Goal: Information Seeking & Learning: Learn about a topic

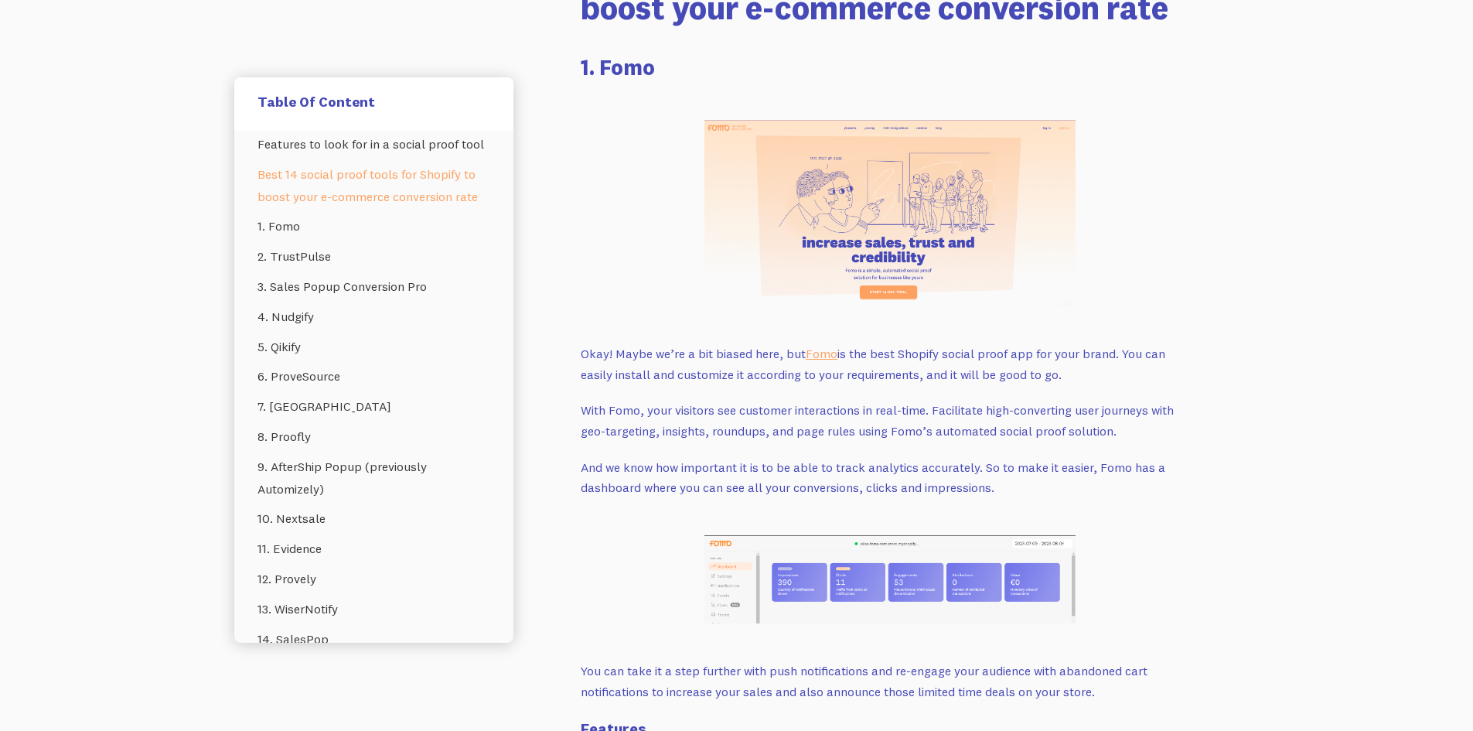
scroll to position [2165, 0]
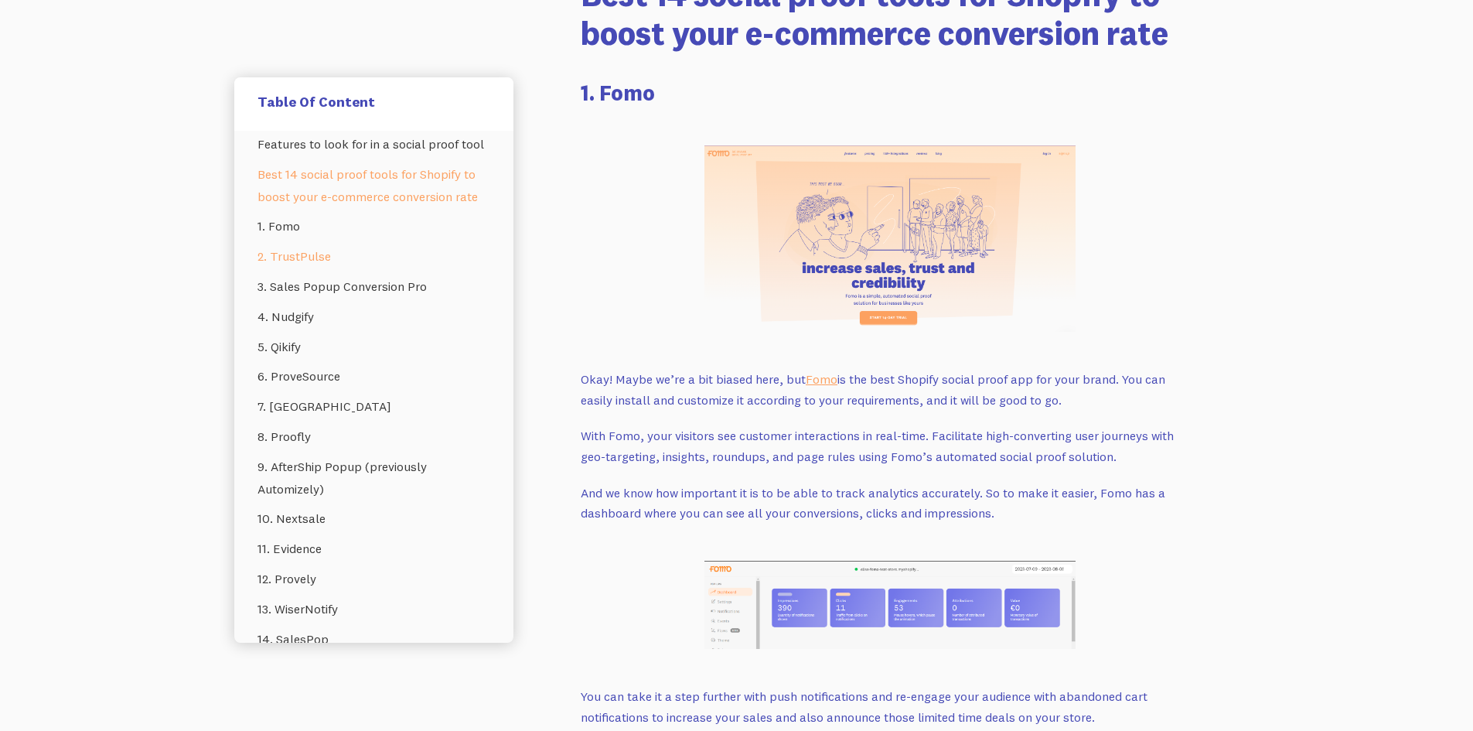
click at [335, 271] on link "2. TrustPulse" at bounding box center [373, 256] width 233 height 30
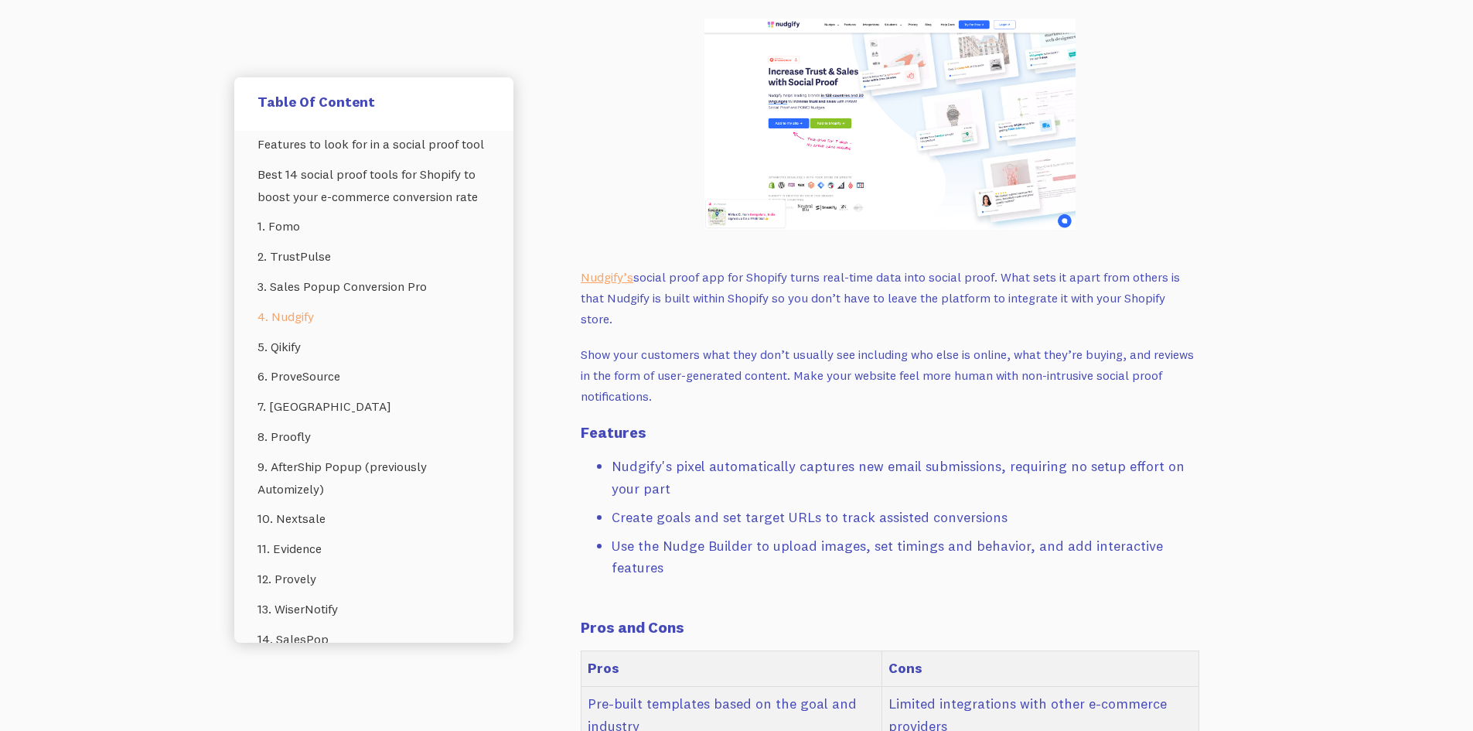
scroll to position [5606, 0]
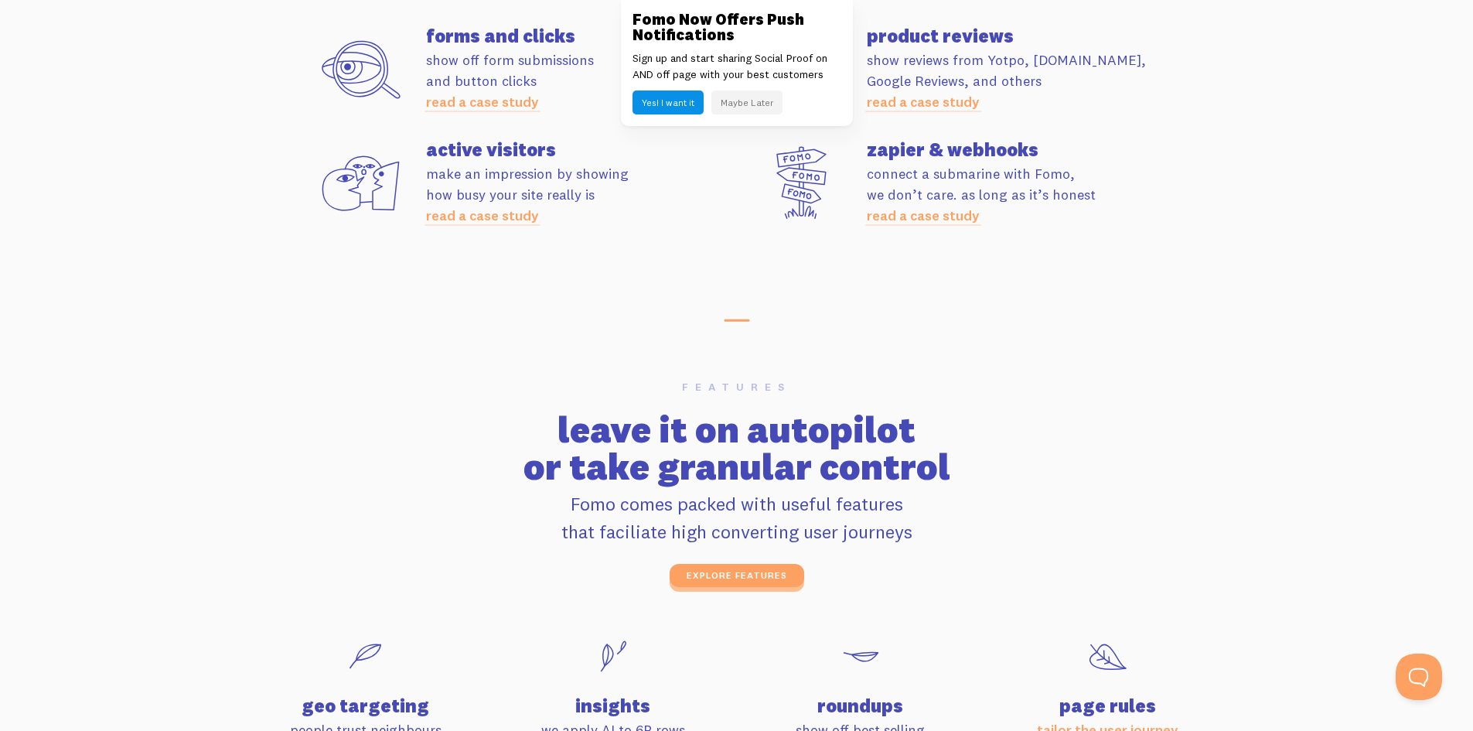
scroll to position [4717, 0]
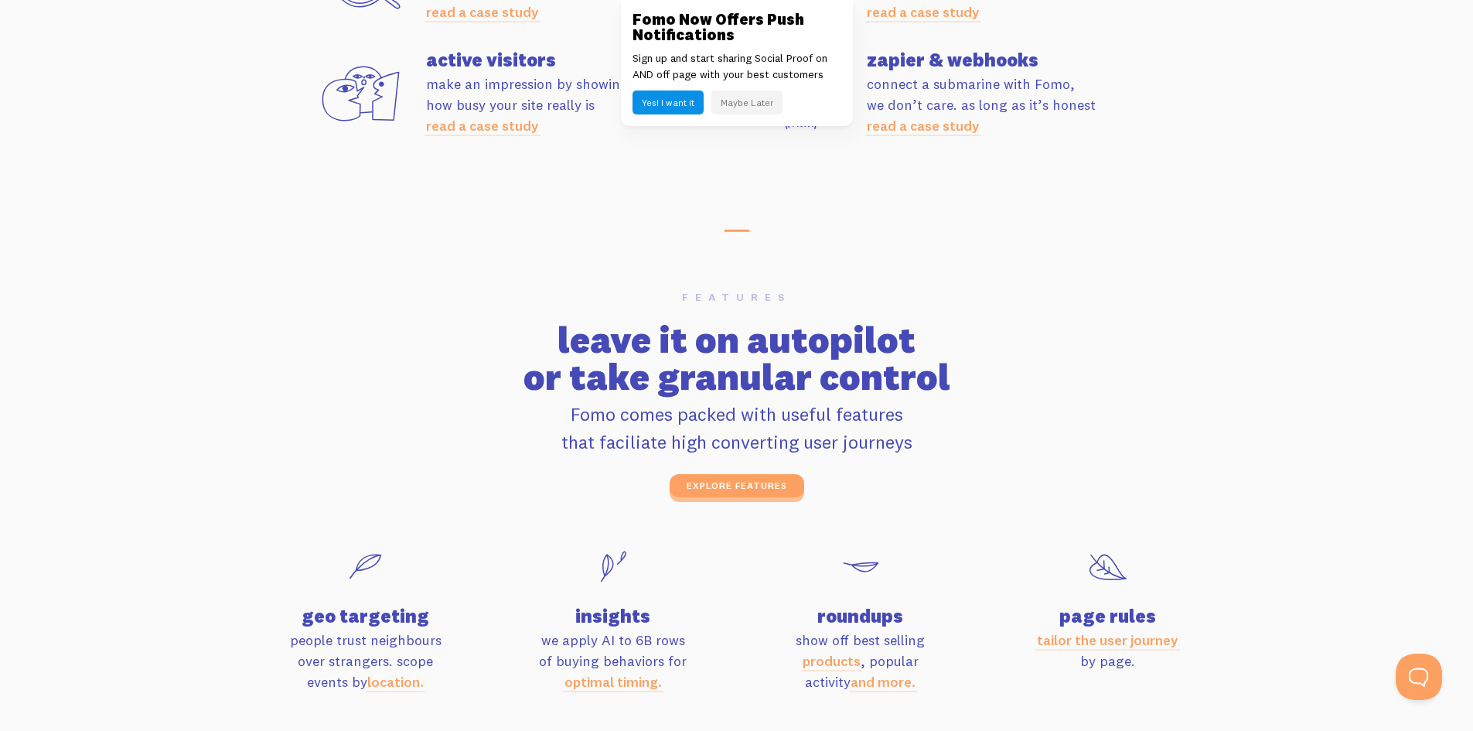
click at [770, 101] on button "Maybe Later" at bounding box center [746, 102] width 71 height 24
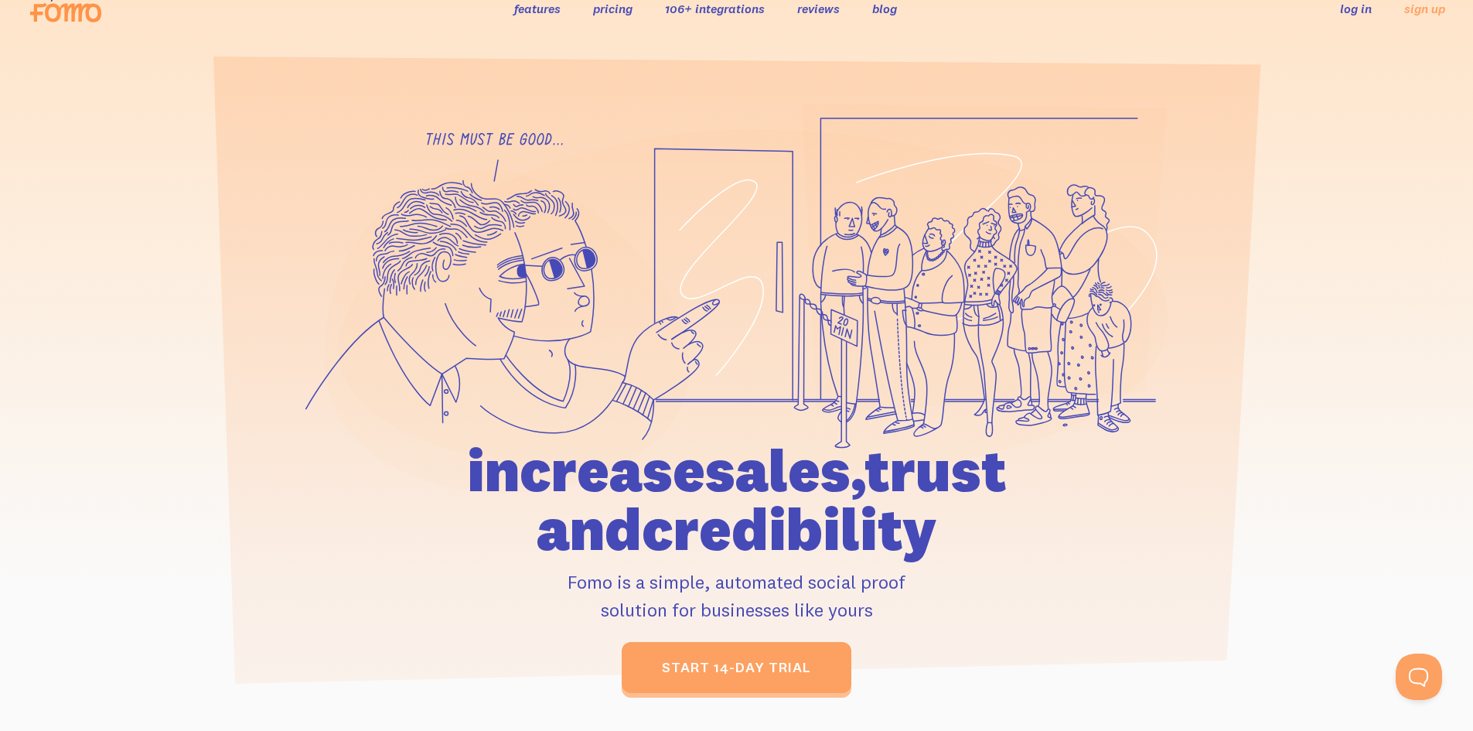
scroll to position [0, 0]
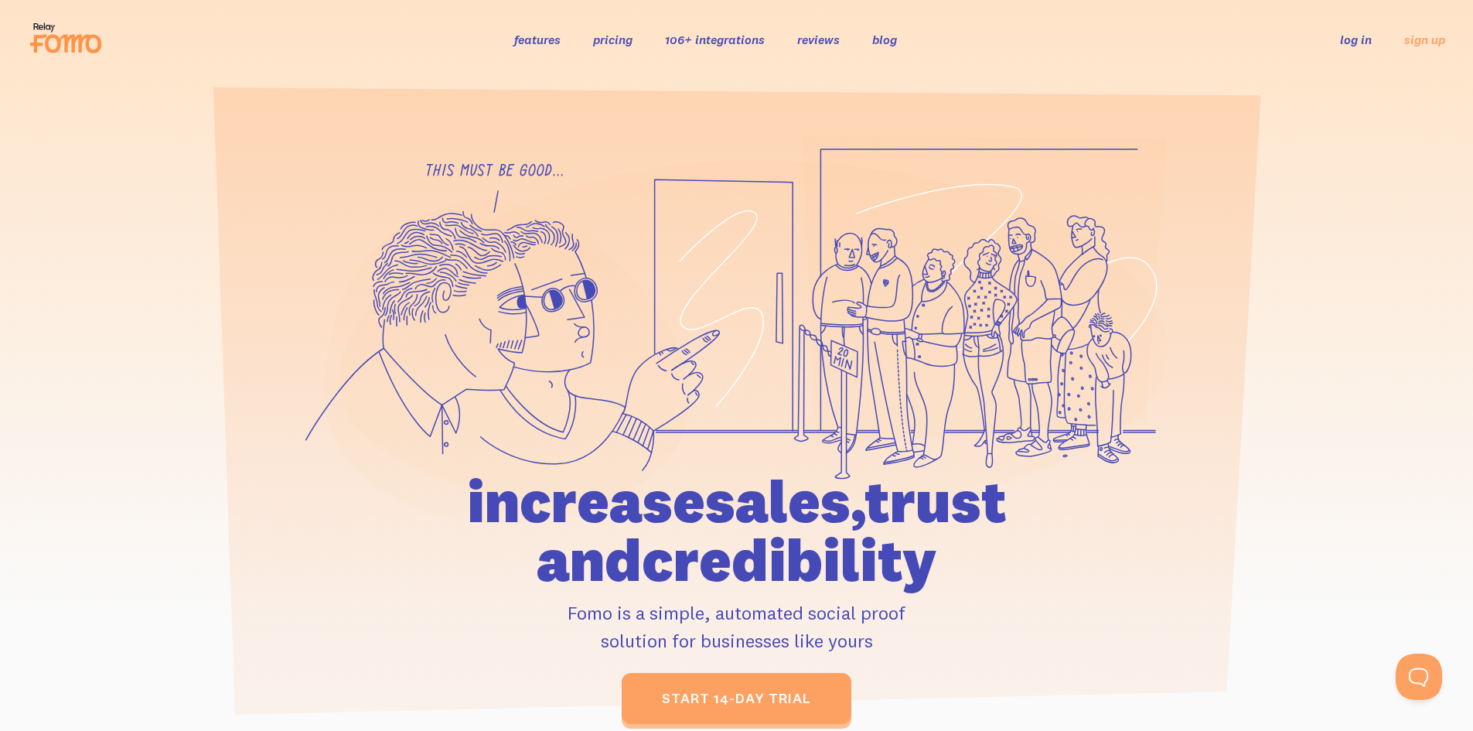
click at [543, 40] on link "features" at bounding box center [537, 39] width 46 height 15
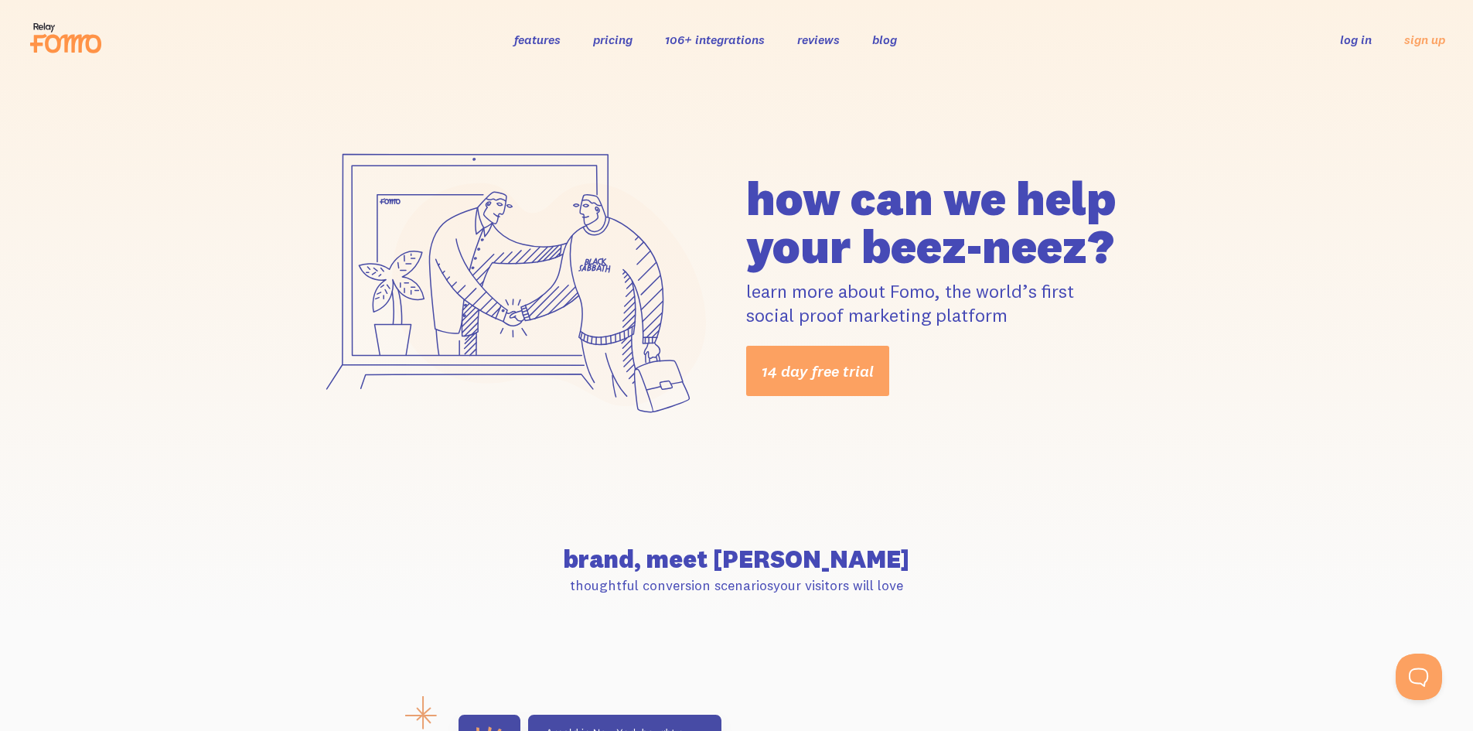
click at [623, 41] on link "pricing" at bounding box center [612, 39] width 39 height 15
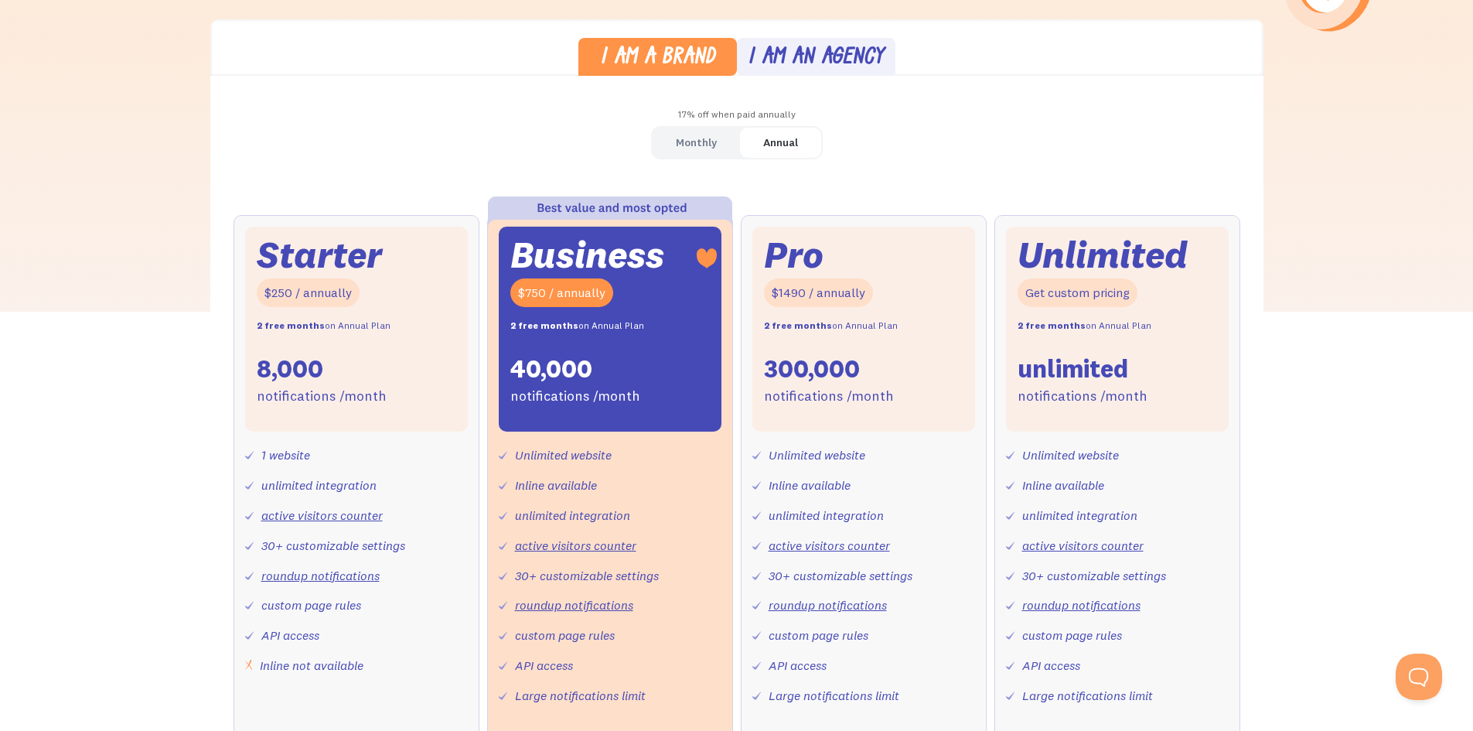
scroll to position [387, 0]
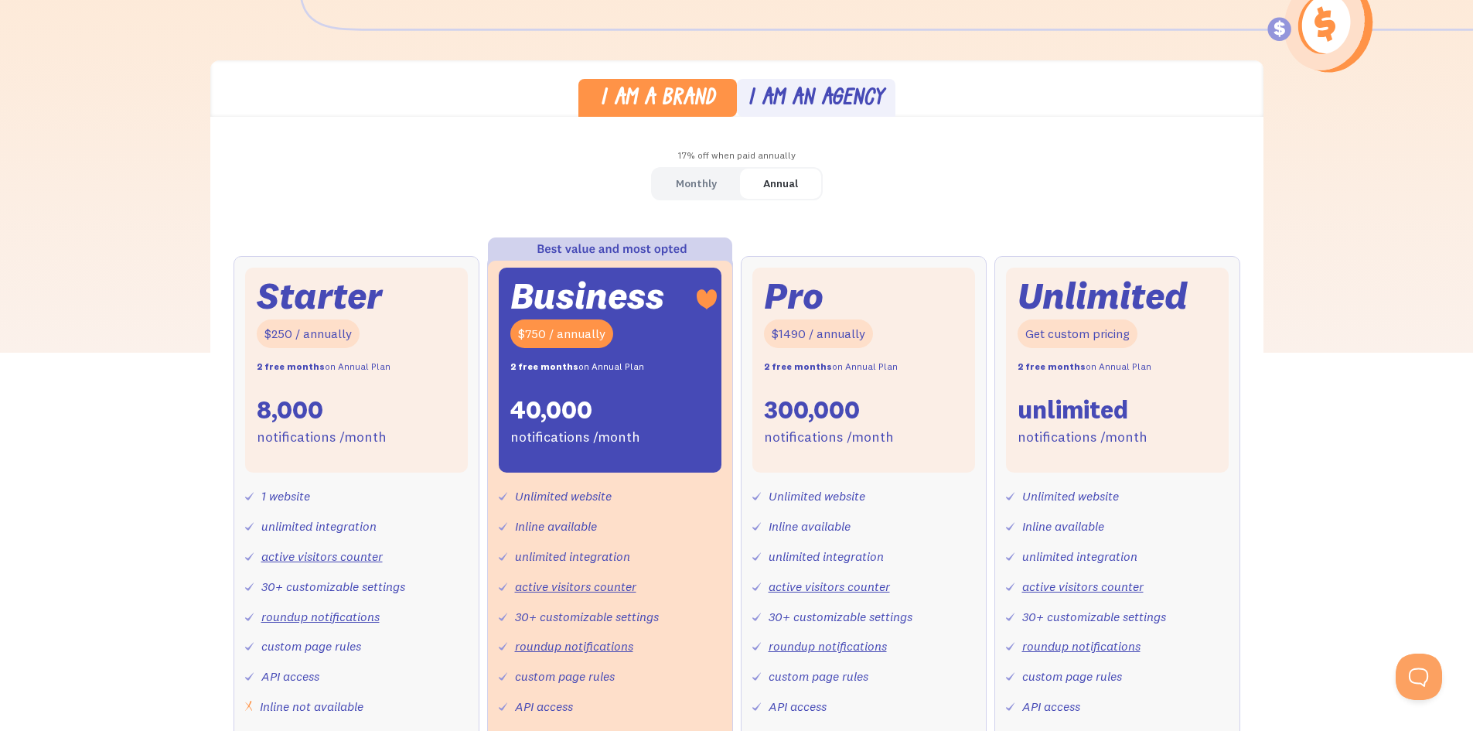
click at [727, 173] on link "Monthly" at bounding box center [696, 184] width 87 height 30
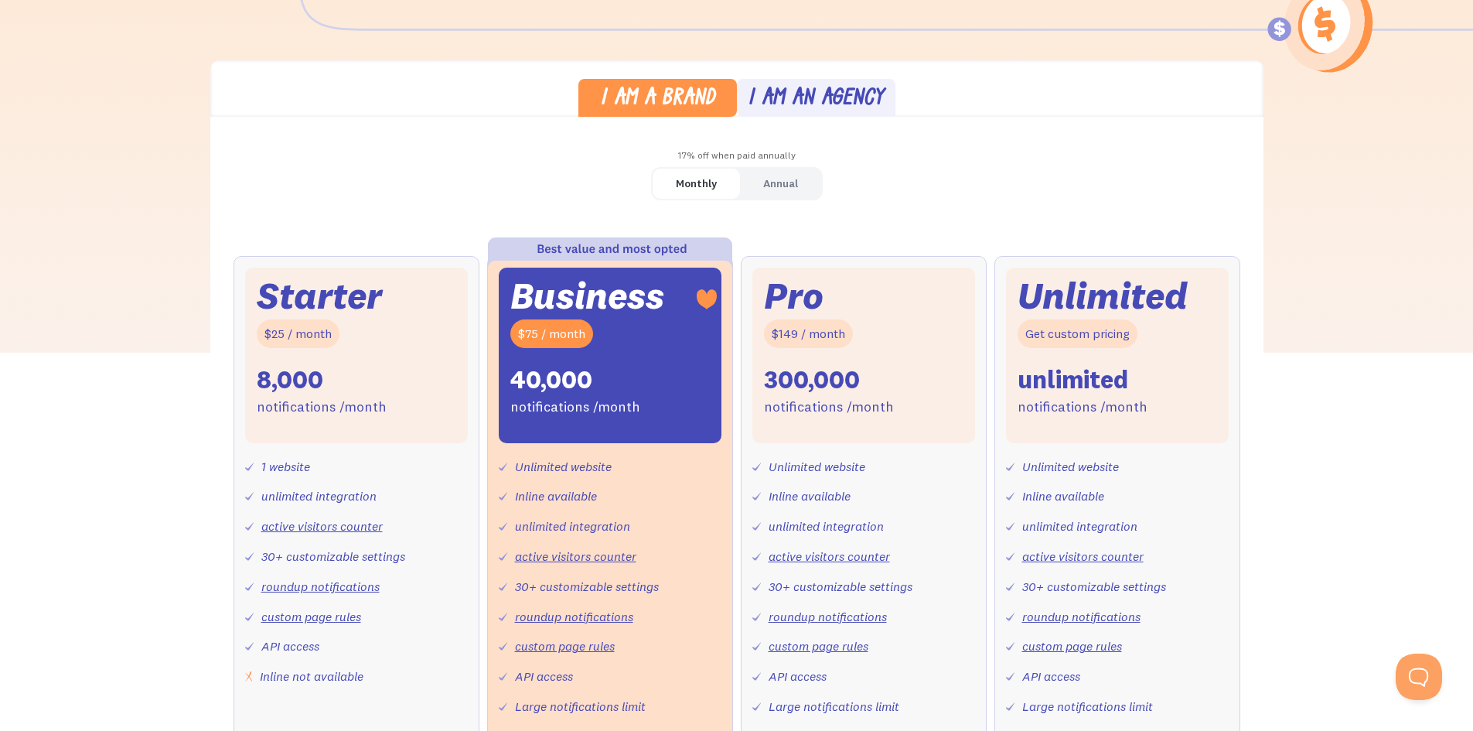
click at [768, 186] on div "Annual" at bounding box center [780, 183] width 35 height 22
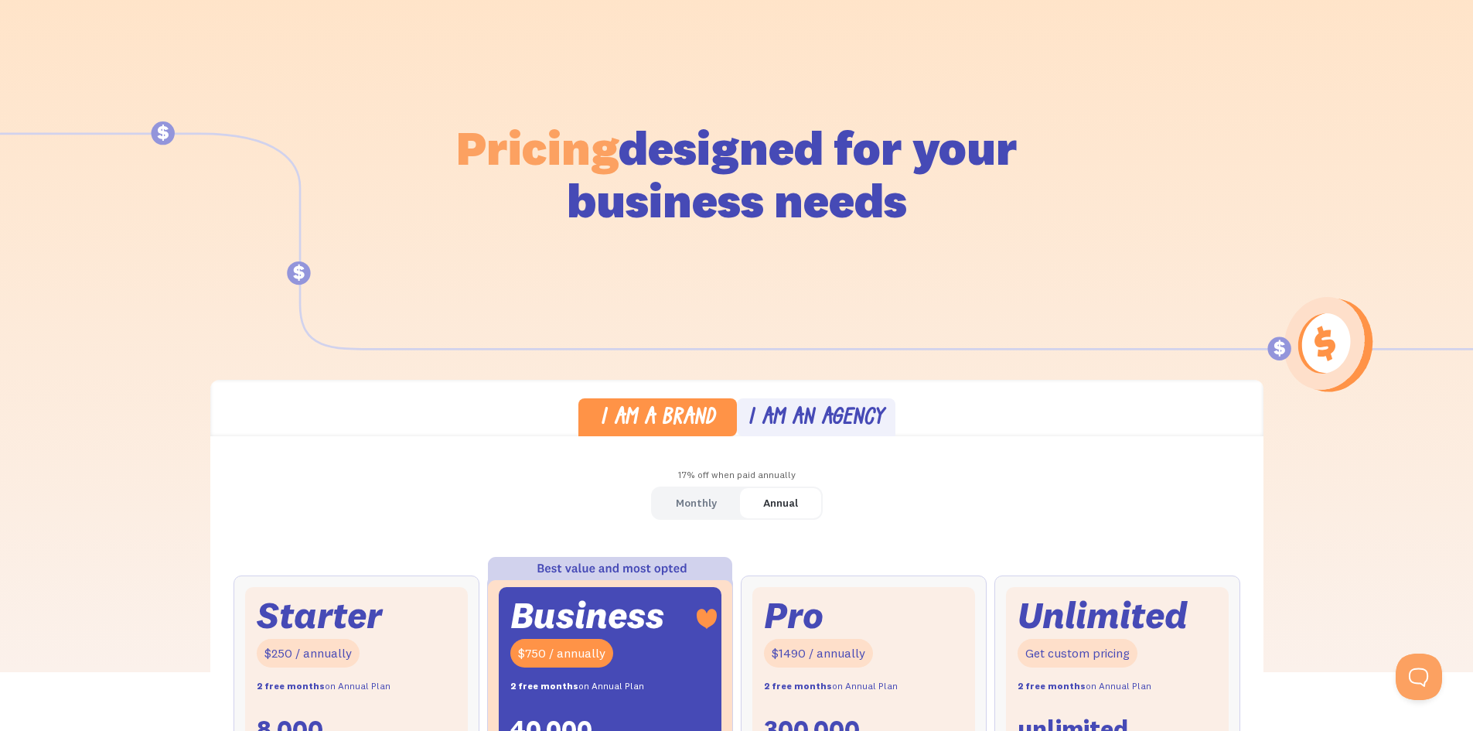
scroll to position [0, 0]
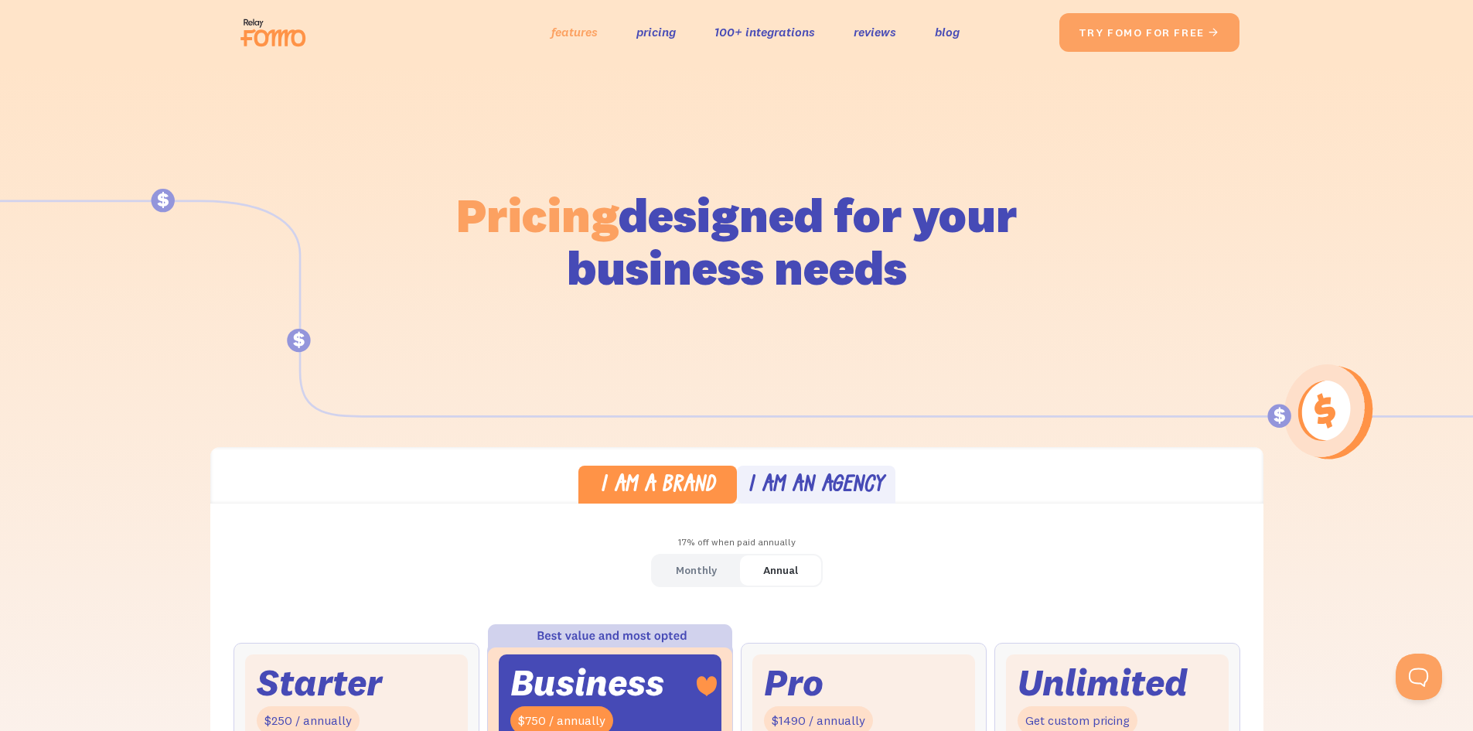
click at [583, 33] on link "features" at bounding box center [574, 32] width 46 height 22
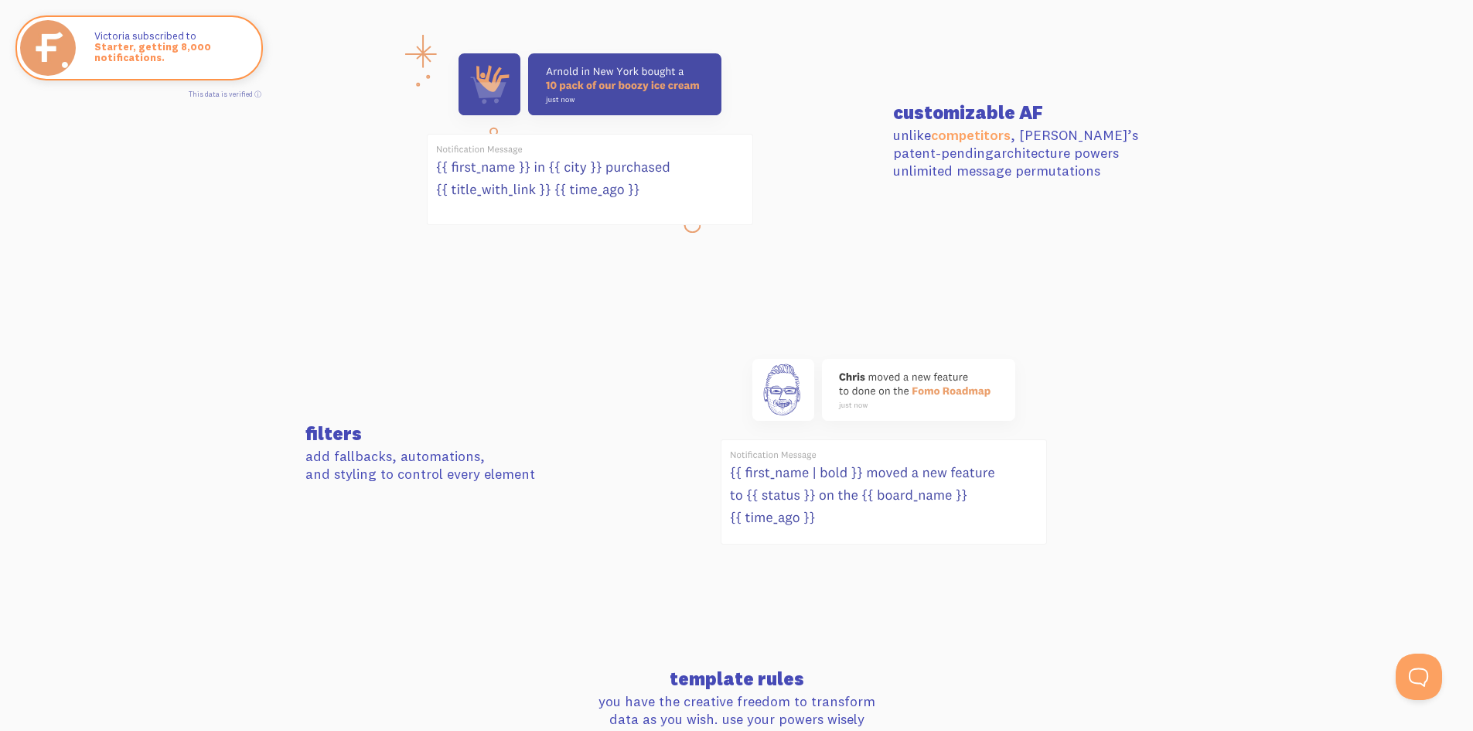
scroll to position [696, 0]
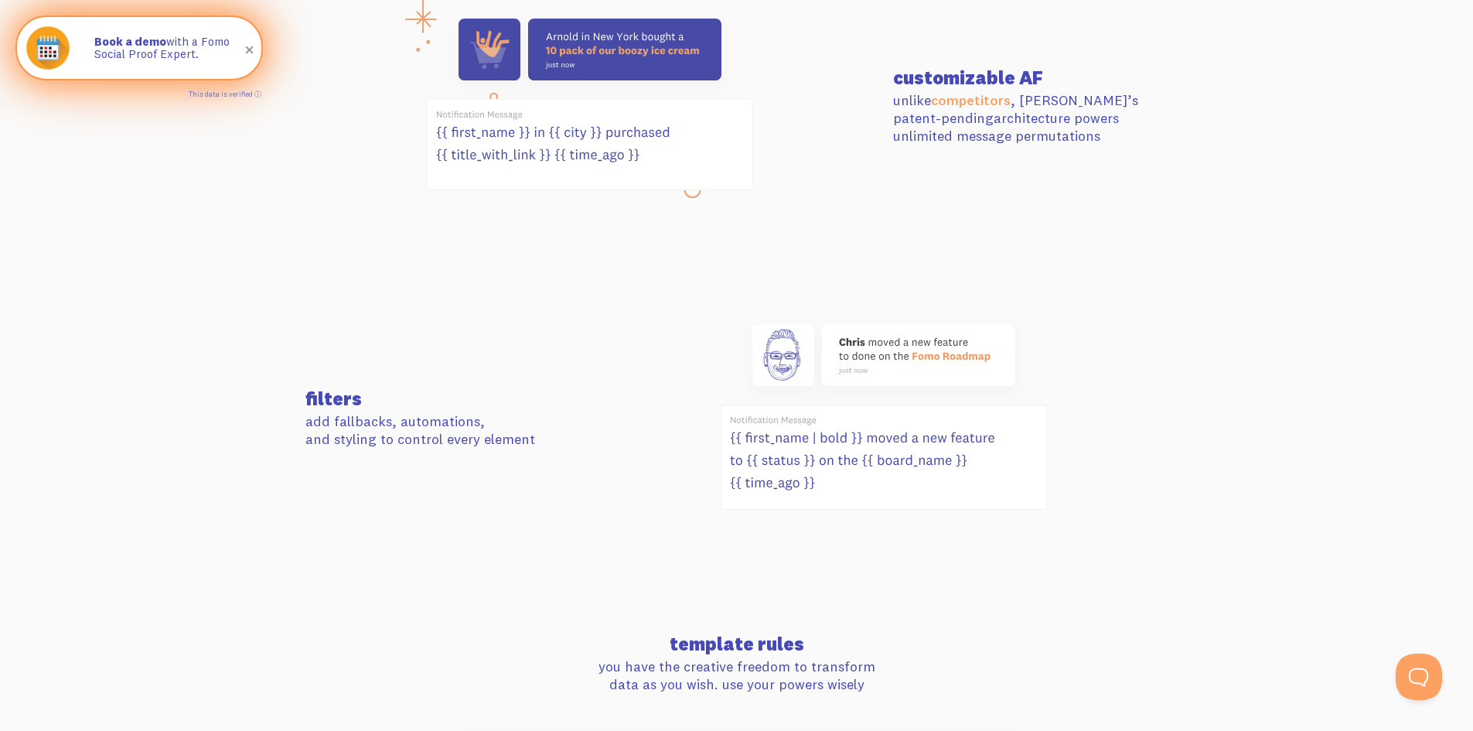
click at [122, 41] on strong "Book a demo" at bounding box center [130, 41] width 72 height 15
